Goal: Transaction & Acquisition: Subscribe to service/newsletter

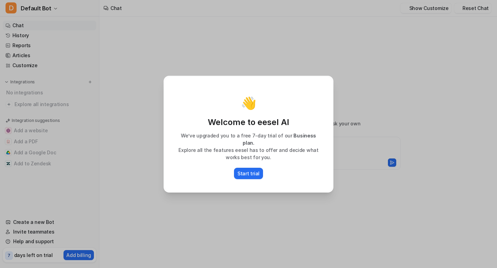
type textarea "**********"
click at [123, 224] on div "👋 Welcome to eesel AI We’ve upgraded you to a free 7-day trial of our Business …" at bounding box center [248, 134] width 497 height 268
click at [256, 170] on p "Start trial" at bounding box center [248, 173] width 22 height 7
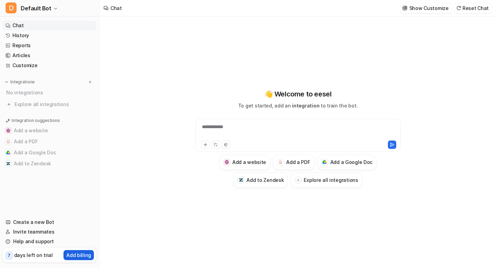
click at [77, 258] on p "Add billing" at bounding box center [78, 255] width 25 height 7
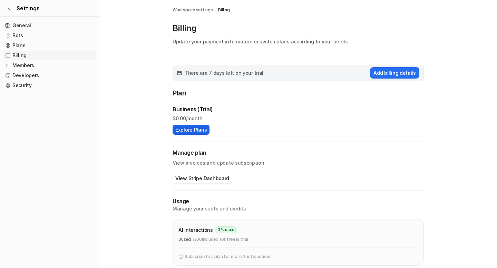
click at [201, 126] on button "Explore Plans" at bounding box center [190, 130] width 37 height 10
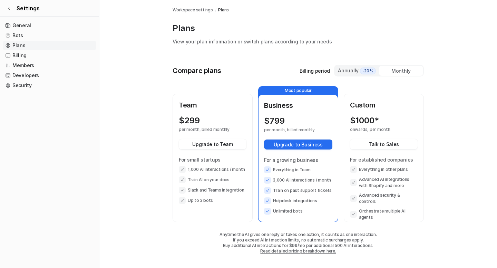
click at [354, 72] on div "Annually -20%" at bounding box center [356, 71] width 39 height 8
click at [402, 67] on div "Monthly" at bounding box center [401, 71] width 44 height 10
click at [367, 68] on span "-20%" at bounding box center [368, 71] width 16 height 7
